Goal: Task Accomplishment & Management: Use online tool/utility

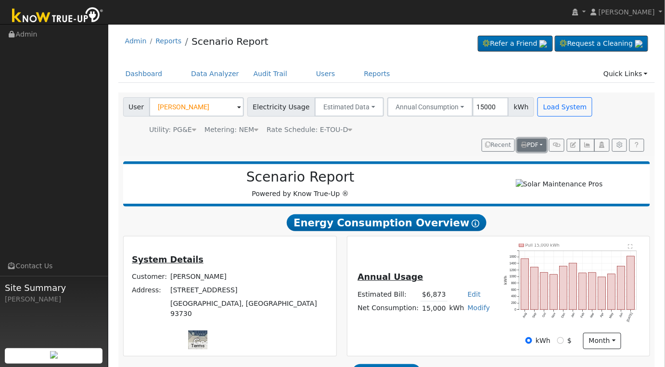
click at [544, 146] on button "PDF" at bounding box center [531, 145] width 29 height 13
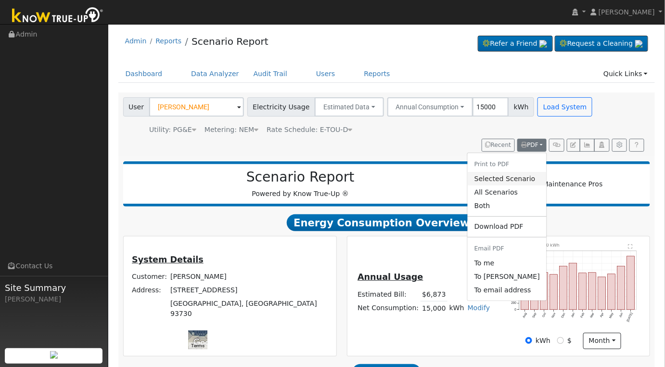
click at [509, 179] on link "Selected Scenario" at bounding box center [507, 178] width 79 height 13
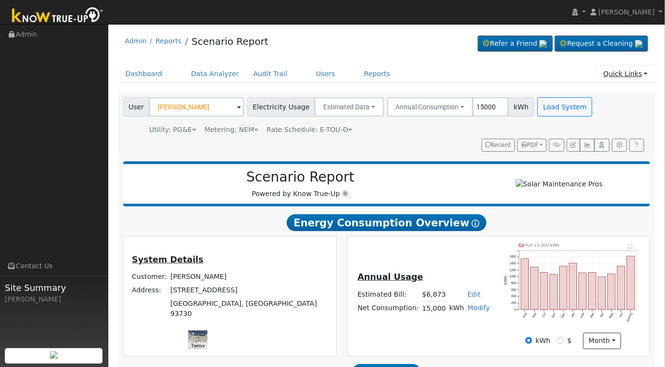
click at [644, 75] on link "Quick Links" at bounding box center [625, 74] width 59 height 18
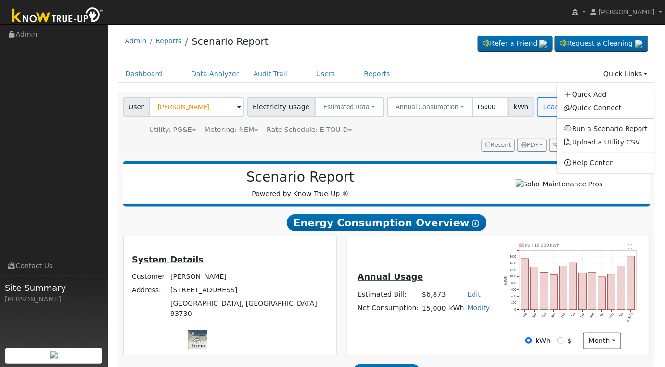
click at [417, 66] on ul "Dashboard Data Analyzer Audit Trail Users Reports Quick Links Quick Add Quick C…" at bounding box center [386, 74] width 537 height 18
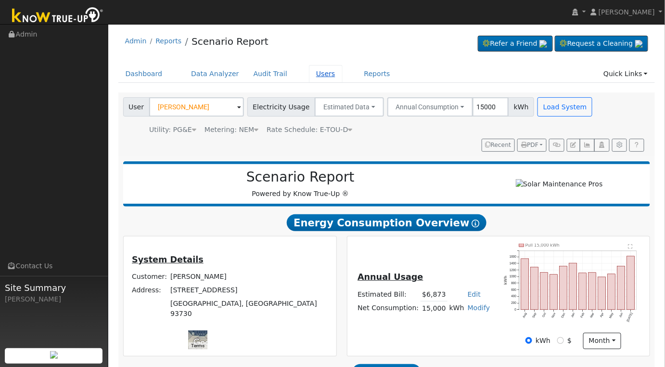
click at [309, 76] on link "Users" at bounding box center [326, 74] width 34 height 18
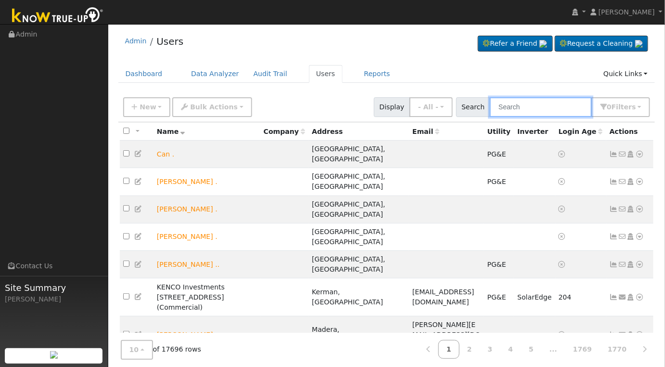
click at [536, 106] on input "text" at bounding box center [541, 107] width 102 height 20
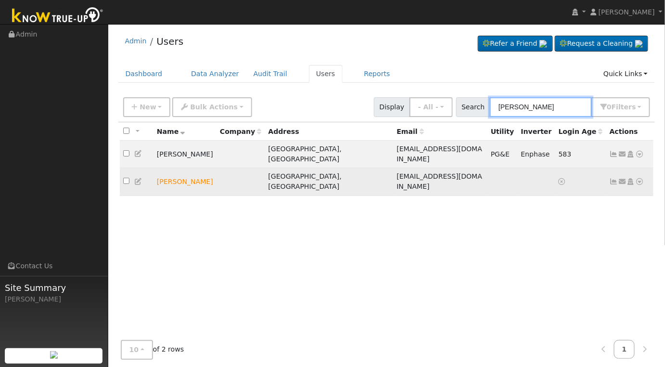
type input "ken mot"
click at [136, 178] on icon at bounding box center [138, 181] width 9 height 7
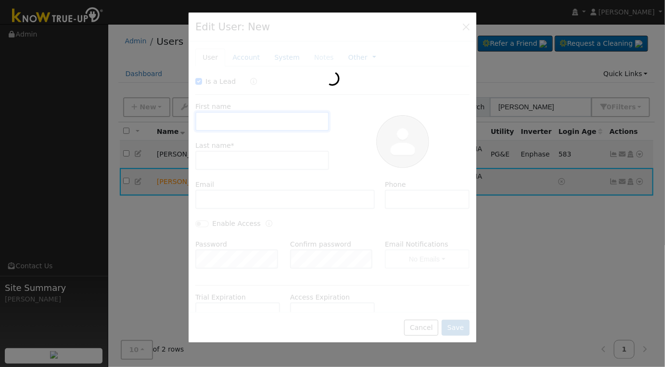
checkbox input "true"
type input "Ken"
type input "Motschiedler"
type input "kenmott@mac.com"
type input "559-708-8876"
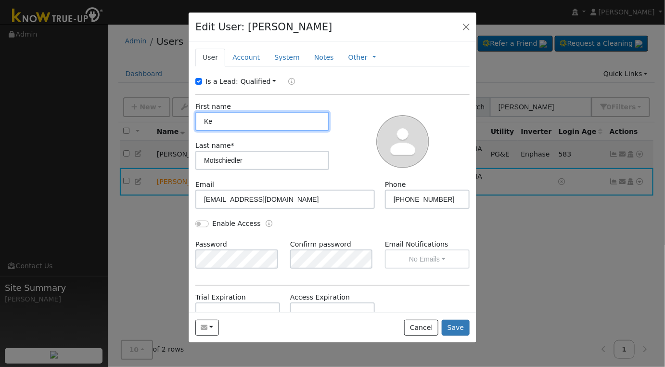
type input "K"
type input "J. Kenneth"
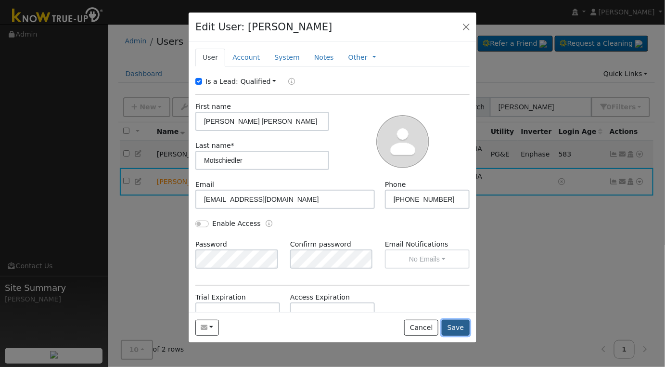
click at [450, 327] on button "Save" at bounding box center [456, 327] width 28 height 16
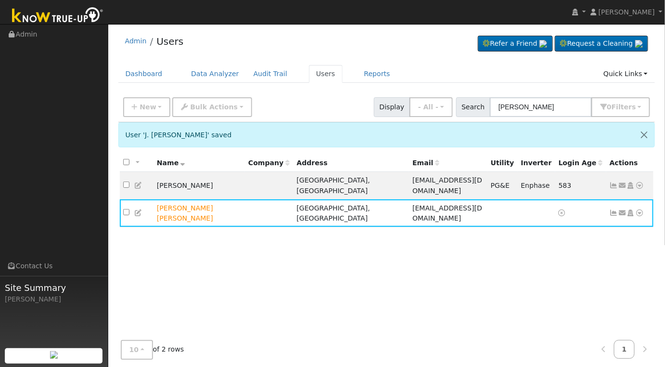
click at [332, 68] on ul "Dashboard Data Analyzer Audit Trail Users Reports Quick Links Quick Add Quick C…" at bounding box center [386, 74] width 537 height 18
click at [378, 76] on ul "Dashboard Data Analyzer Audit Trail Users Reports Quick Links Quick Add Quick C…" at bounding box center [386, 74] width 537 height 18
click at [368, 75] on link "Reports" at bounding box center [377, 74] width 40 height 18
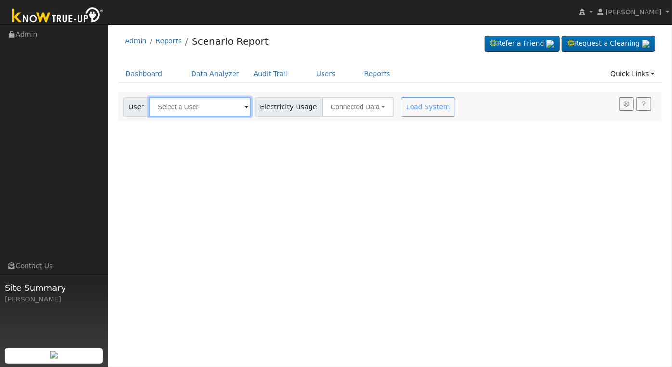
click at [186, 112] on input "text" at bounding box center [200, 106] width 102 height 19
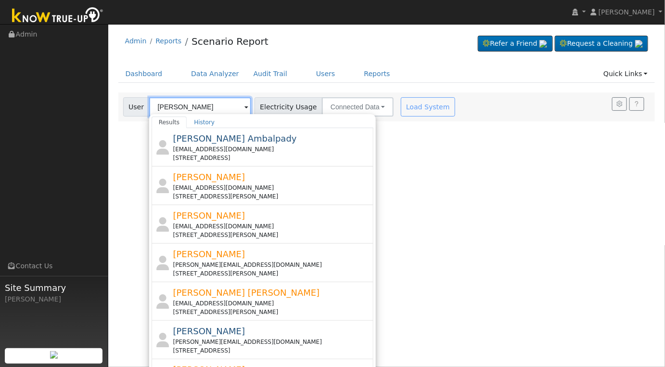
type input "J"
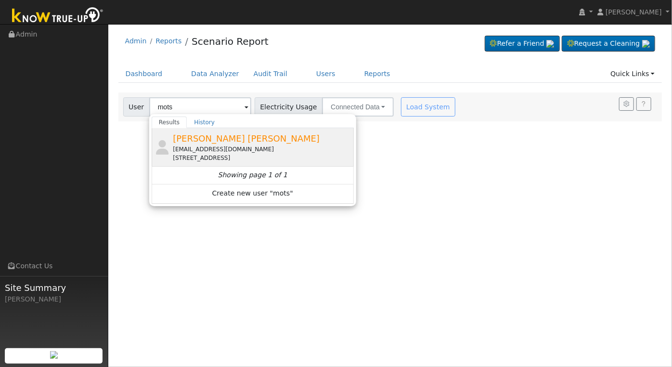
click at [233, 147] on div "[EMAIL_ADDRESS][DOMAIN_NAME]" at bounding box center [262, 149] width 178 height 9
type input "[PERSON_NAME] [PERSON_NAME]"
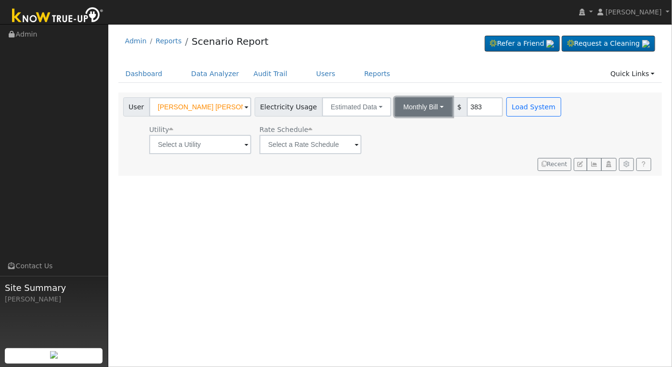
click at [419, 104] on button "Monthly Bill" at bounding box center [423, 106] width 58 height 19
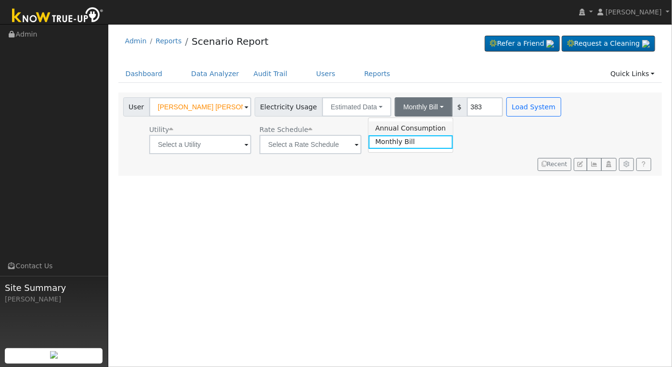
click at [422, 127] on link "Annual Consumption" at bounding box center [411, 127] width 84 height 13
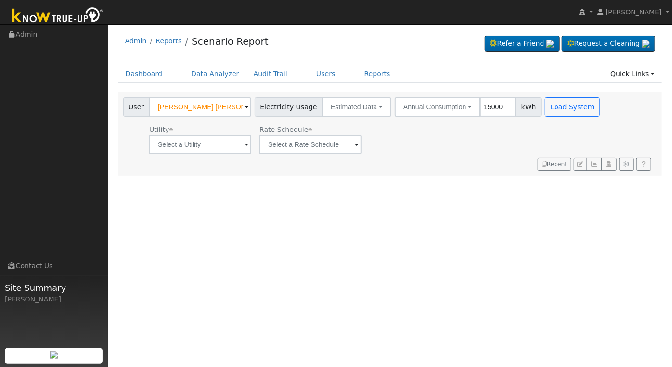
type input "15000"
click at [248, 151] on input "text" at bounding box center [200, 144] width 102 height 19
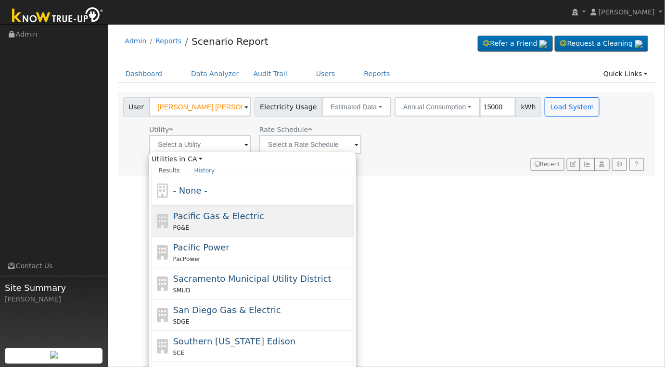
click at [236, 222] on div "PG&E" at bounding box center [262, 227] width 178 height 10
type input "Pacific Gas & Electric"
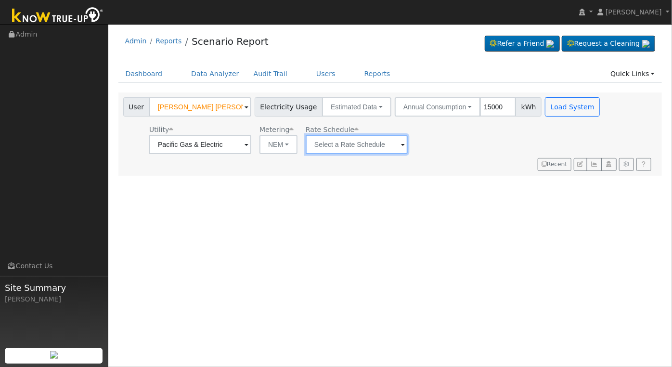
click at [251, 144] on input "text" at bounding box center [200, 144] width 102 height 19
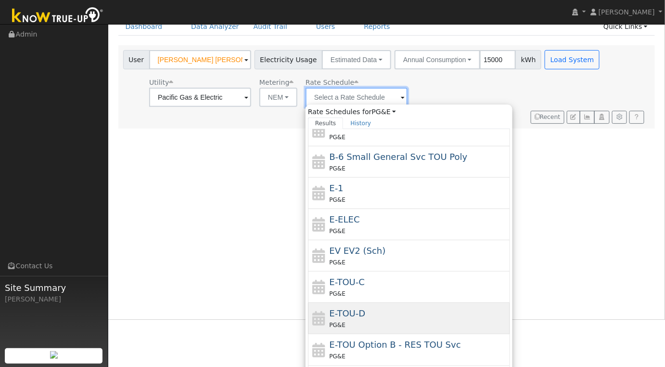
scroll to position [63, 0]
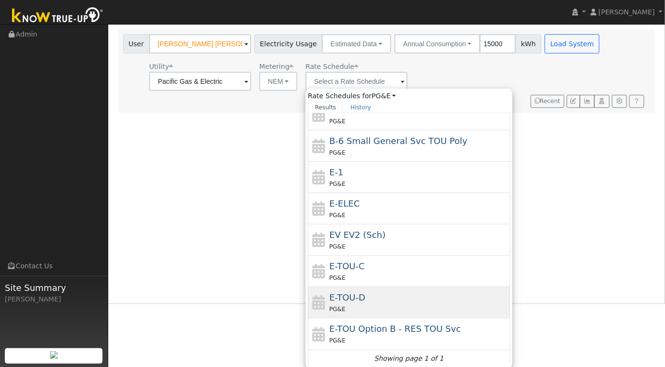
click at [418, 297] on div "E-TOU-D PG&E" at bounding box center [419, 302] width 178 height 23
type input "E-TOU-D"
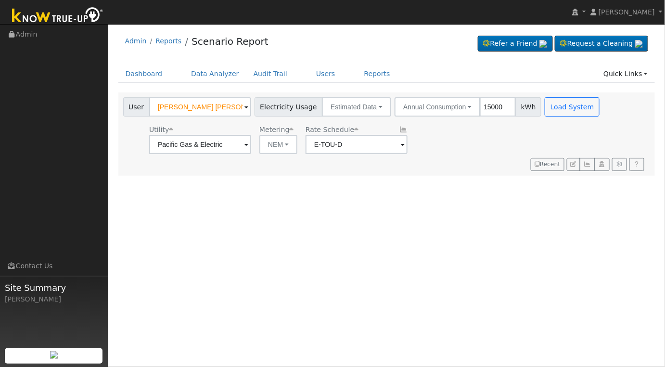
scroll to position [0, 0]
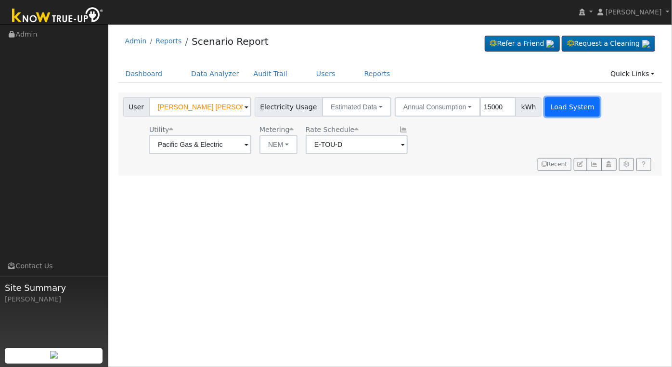
click at [545, 102] on button "Load System" at bounding box center [572, 106] width 55 height 19
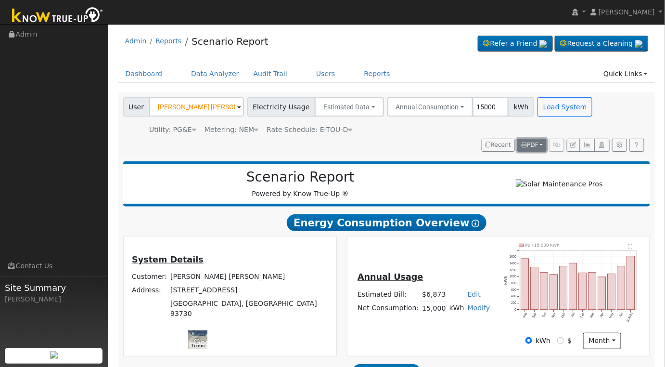
click at [538, 145] on span "PDF" at bounding box center [529, 144] width 17 height 7
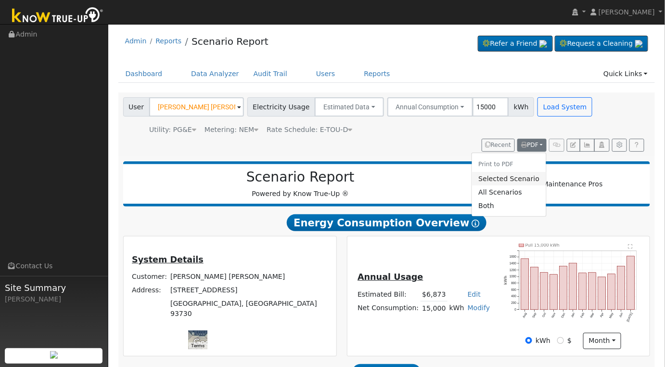
click at [522, 179] on link "Selected Scenario" at bounding box center [508, 178] width 75 height 13
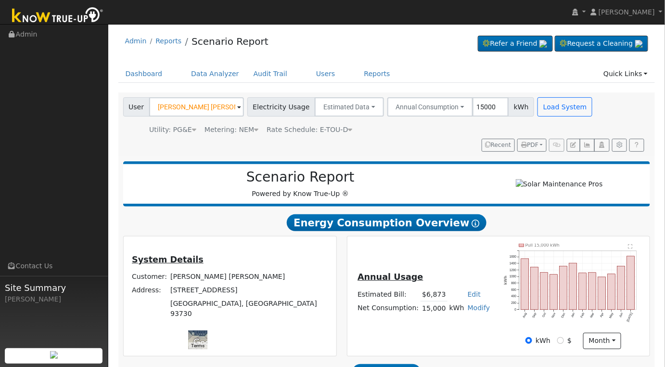
scroll to position [155, 0]
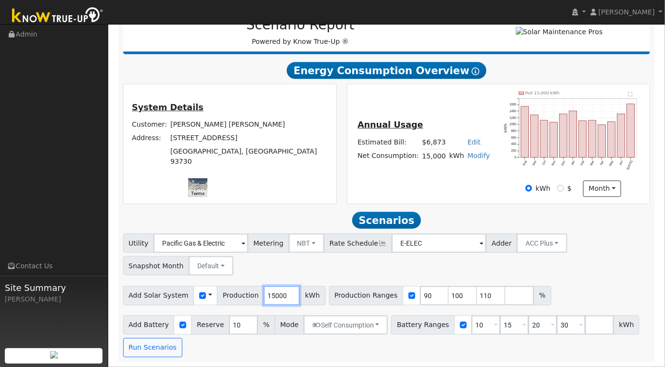
click at [274, 295] on input "15000" at bounding box center [282, 295] width 36 height 19
type input "19342"
click at [420, 295] on input "90" at bounding box center [434, 295] width 29 height 19
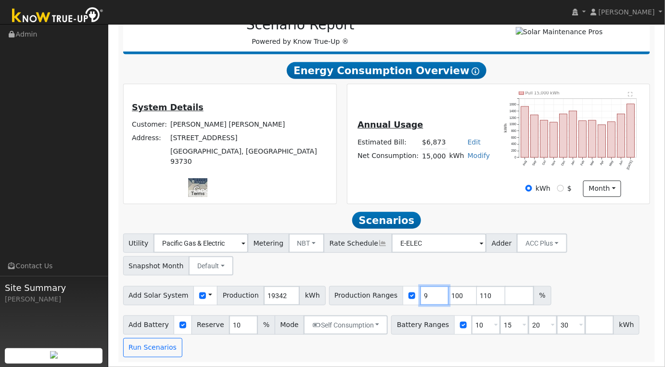
type input "100"
type input "110"
type input "100"
click at [471, 322] on input "10" at bounding box center [485, 324] width 29 height 19
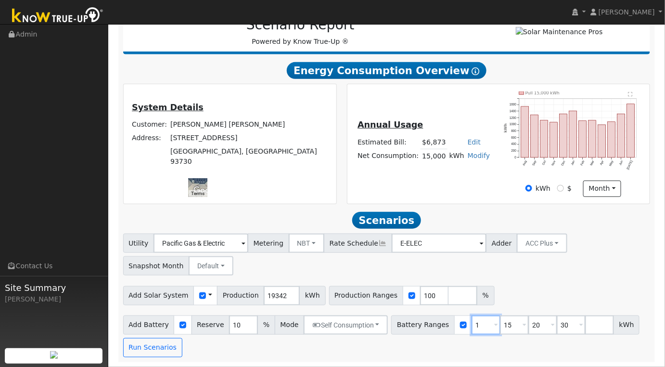
type input "15"
type input "20"
type input "30"
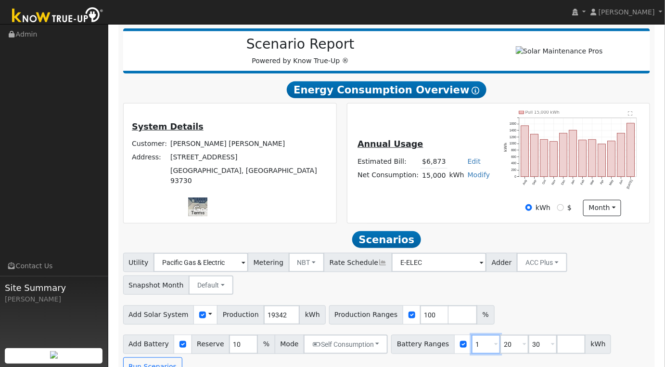
type input "20"
type input "30"
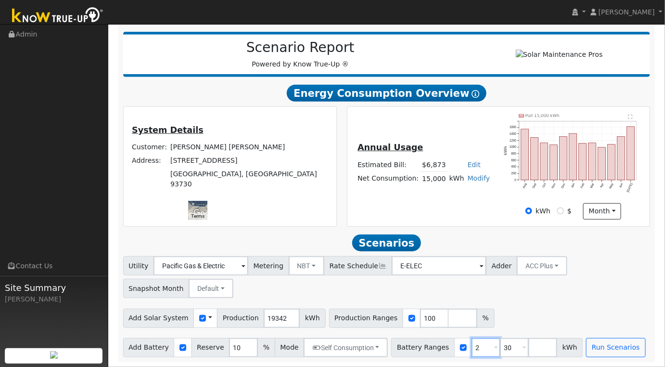
type input "30"
type input "3"
type input "27"
click at [518, 319] on div "Add Solar System Use CSV Data Production 19342 kWh Production Ranges 100 %" at bounding box center [386, 316] width 531 height 23
click at [600, 276] on div "Utility Pacific Gas & Electric Metering NBT NEM NBT Rate Schedule E-ELEC Adder …" at bounding box center [386, 275] width 531 height 45
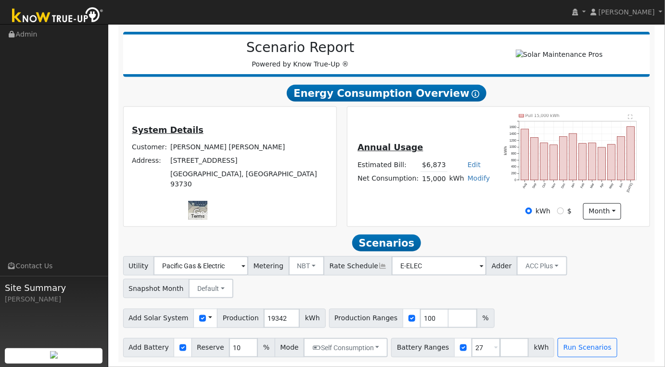
click at [661, 204] on div "User Profile First name Last name Email Email Notifications No Emails No Emails…" at bounding box center [386, 131] width 557 height 472
click at [593, 286] on div "Utility Pacific Gas & Electric Metering NBT NEM NBT Rate Schedule E-ELEC Adder …" at bounding box center [386, 275] width 531 height 45
click at [572, 337] on div "Add Battery Reserve 10 % Mode Self Consumption Self Consumption Peak Savings AC…" at bounding box center [386, 345] width 531 height 23
click at [572, 343] on button "Run Scenarios" at bounding box center [587, 347] width 59 height 19
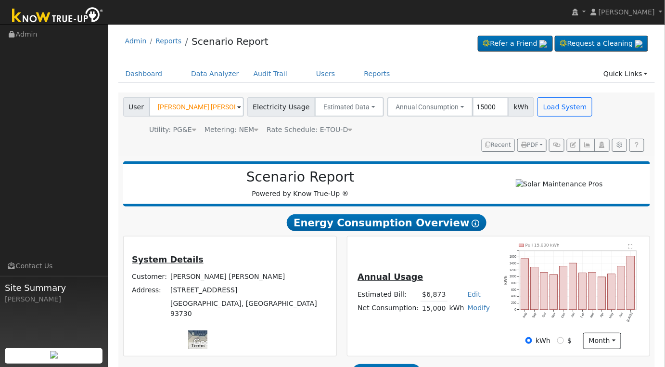
scroll to position [320, 0]
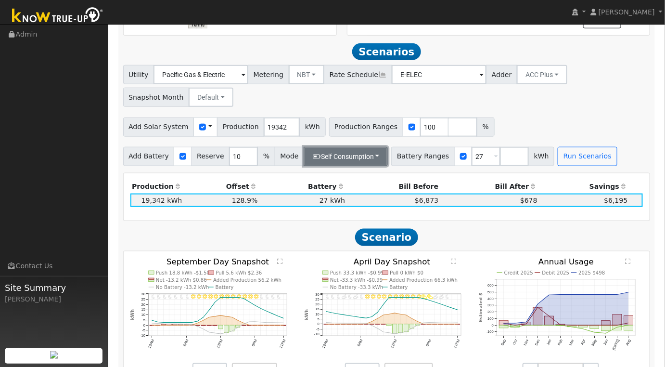
click at [357, 164] on button "Self Consumption" at bounding box center [346, 156] width 84 height 19
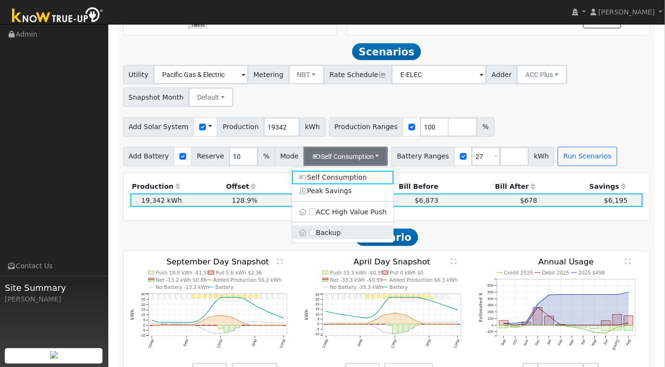
click at [322, 236] on label "Backup" at bounding box center [343, 232] width 102 height 13
click at [316, 236] on input "Backup" at bounding box center [312, 232] width 7 height 7
type input "20"
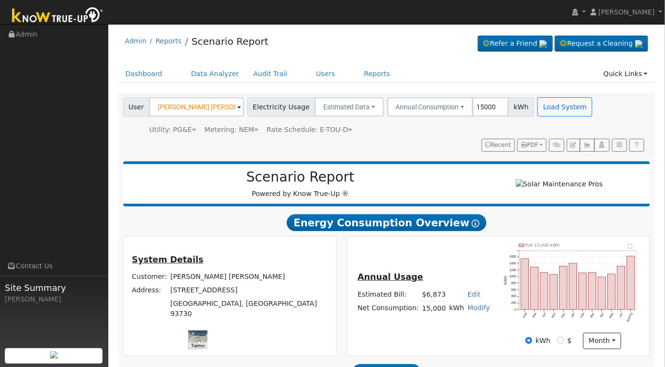
scroll to position [0, 0]
click at [538, 143] on span "PDF" at bounding box center [529, 144] width 17 height 7
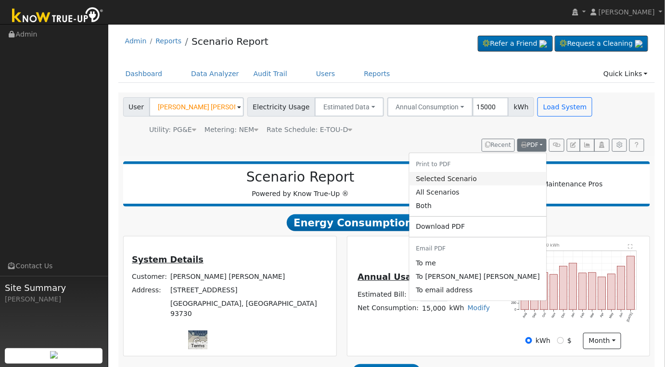
click at [501, 177] on link "Selected Scenario" at bounding box center [478, 178] width 138 height 13
